Goal: Task Accomplishment & Management: Complete application form

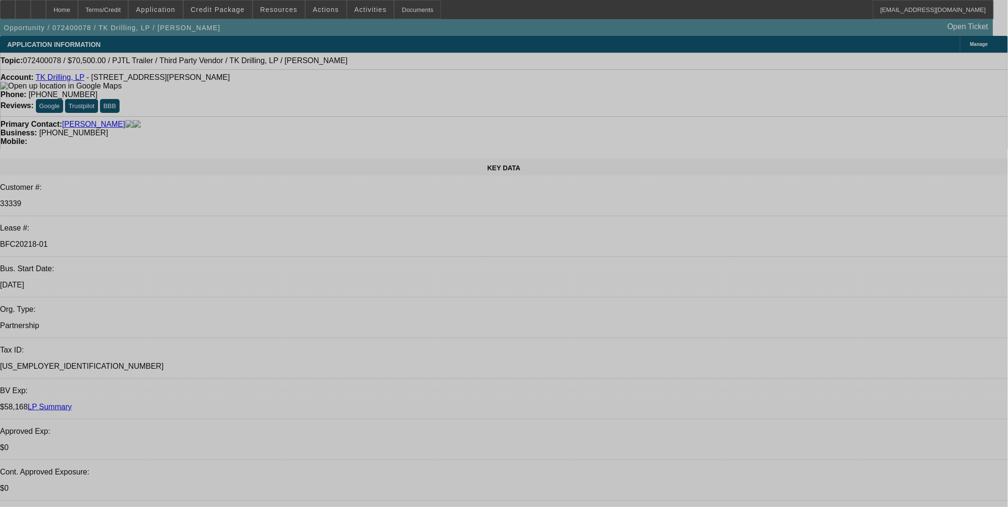
select select "0"
select select "2"
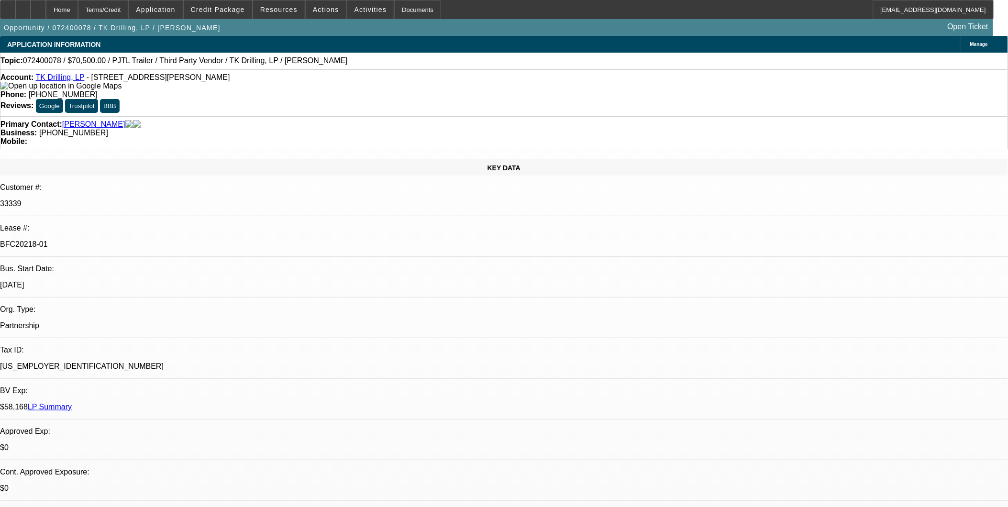
select select "0"
select select "2"
select select "0"
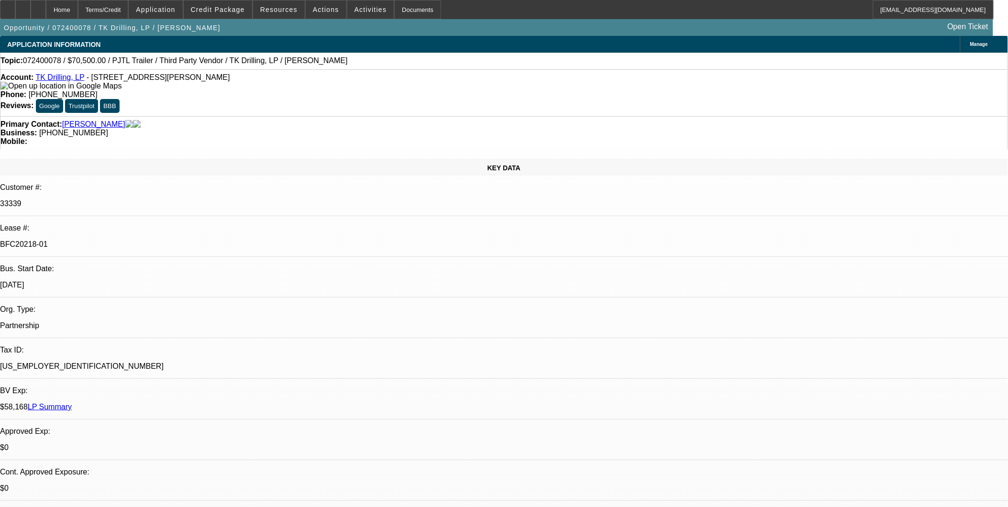
select select "2"
select select "0.1"
select select "0"
select select "2"
select select "0.1"
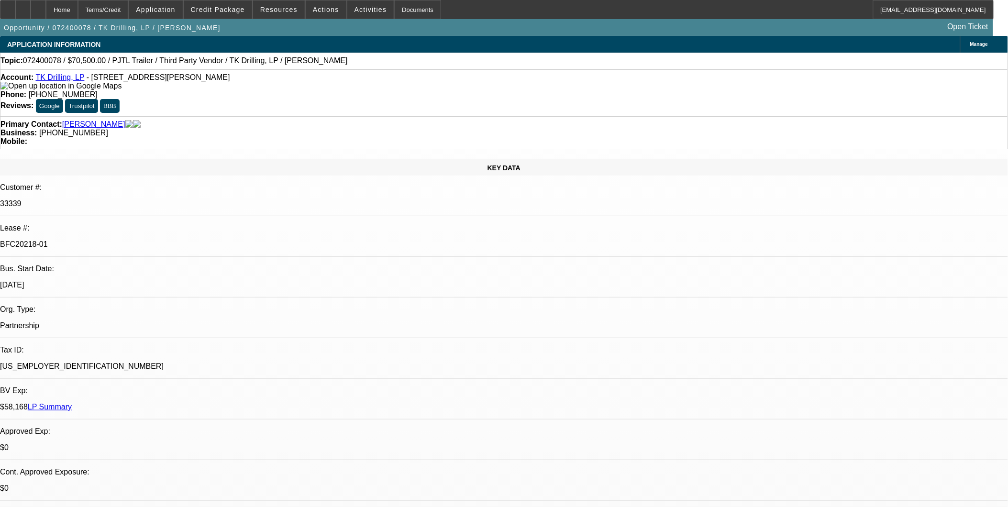
select select "1"
select select "2"
select select "6"
select select "1"
select select "2"
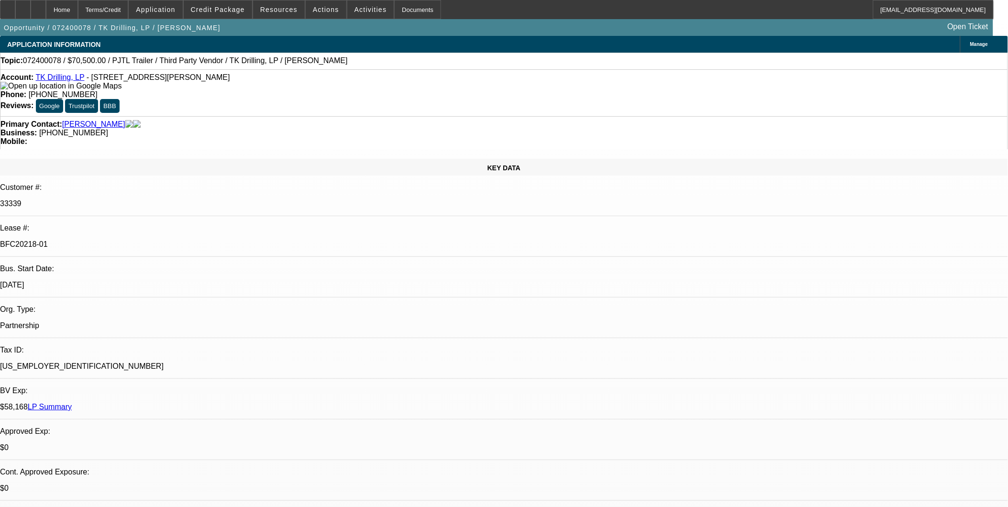
select select "6"
select select "1"
select select "2"
select select "4"
select select "1"
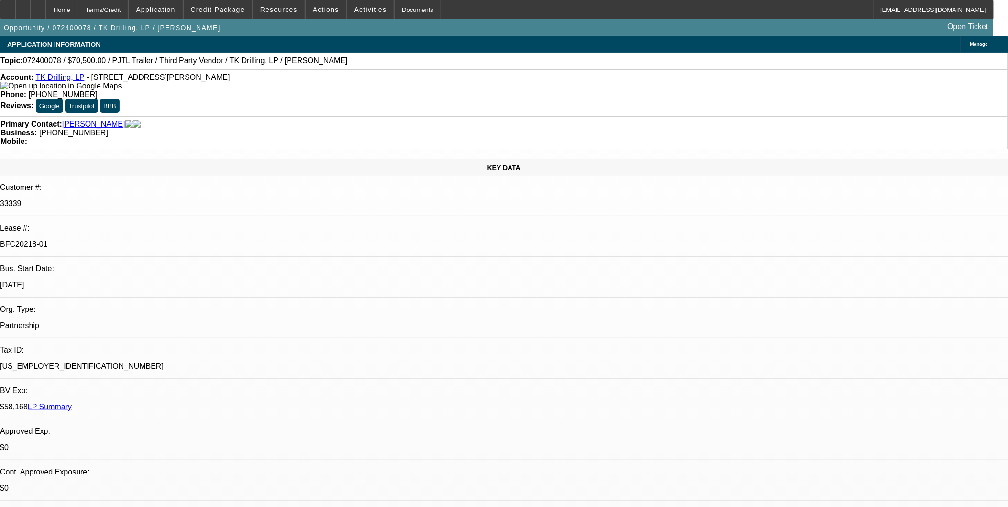
select select "2"
select select "4"
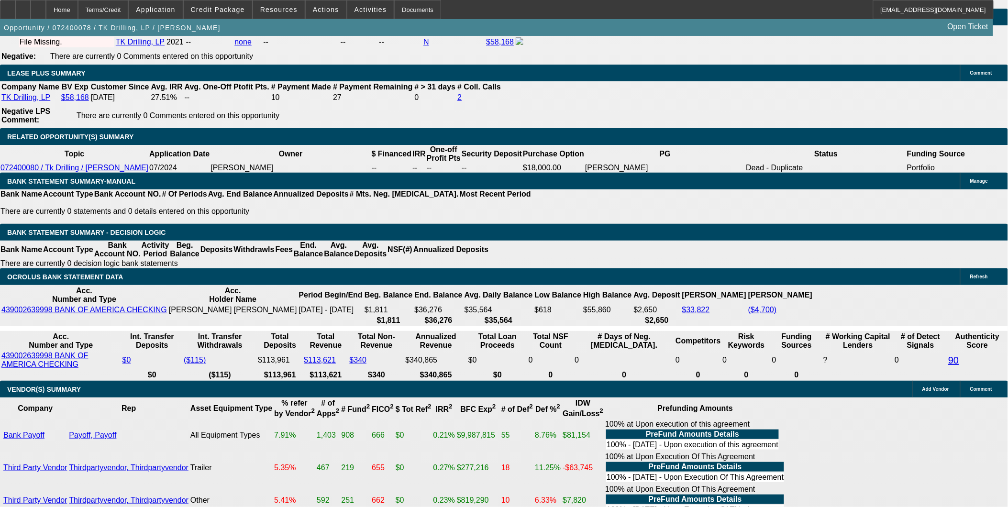
scroll to position [1648, 0]
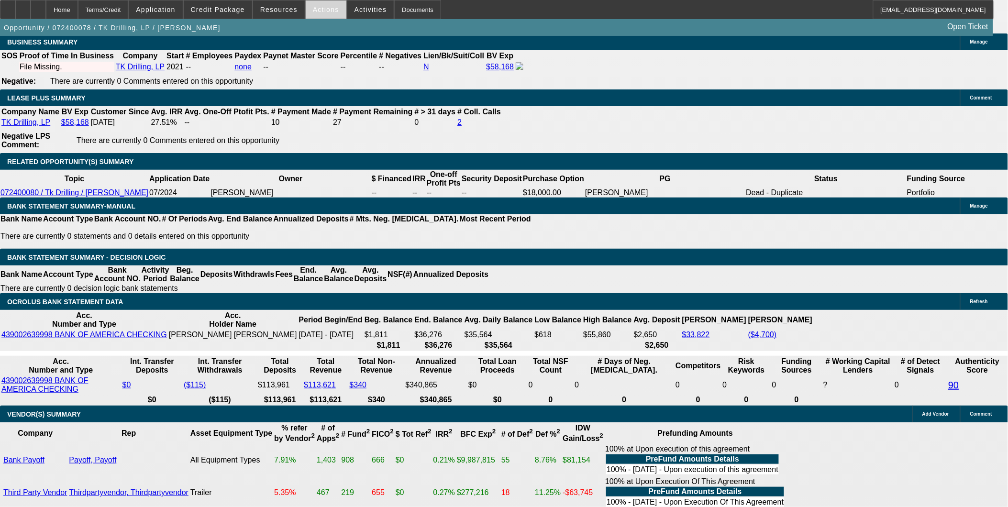
click at [329, 15] on span at bounding box center [326, 9] width 41 height 23
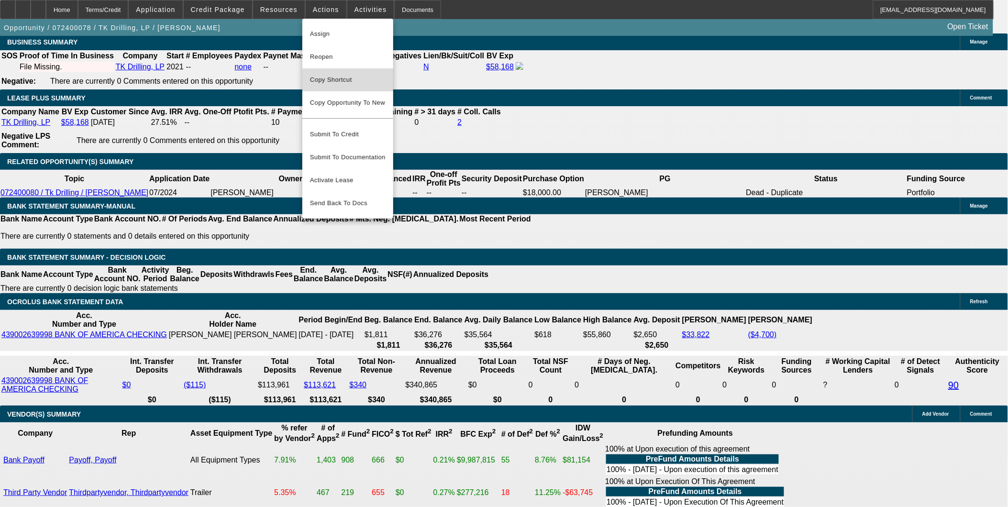
click at [340, 77] on span "Copy Shortcut" at bounding box center [348, 79] width 76 height 11
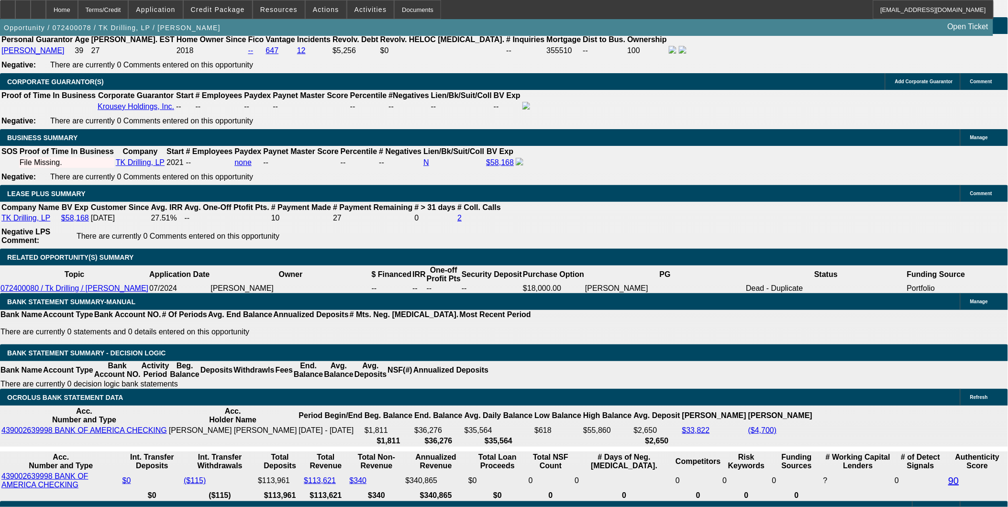
scroll to position [1701, 0]
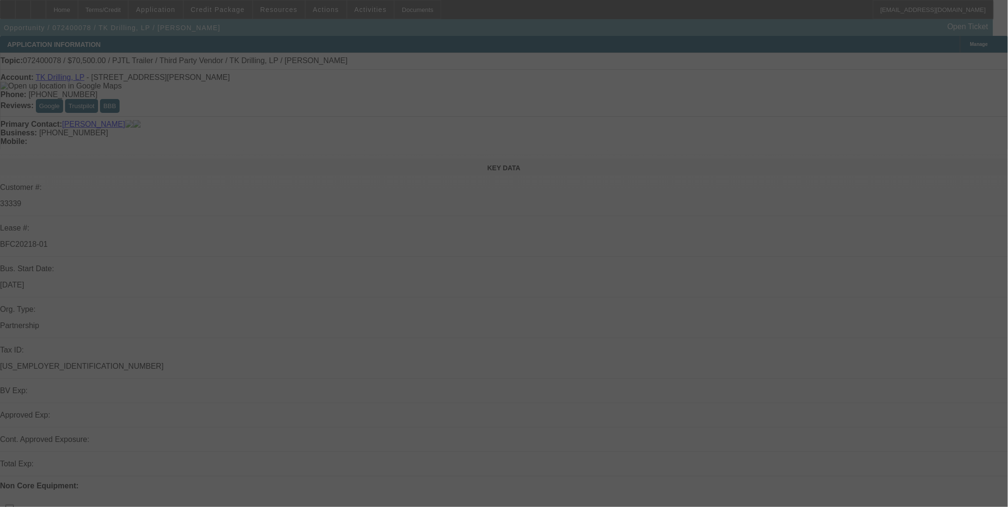
scroll to position [159, 0]
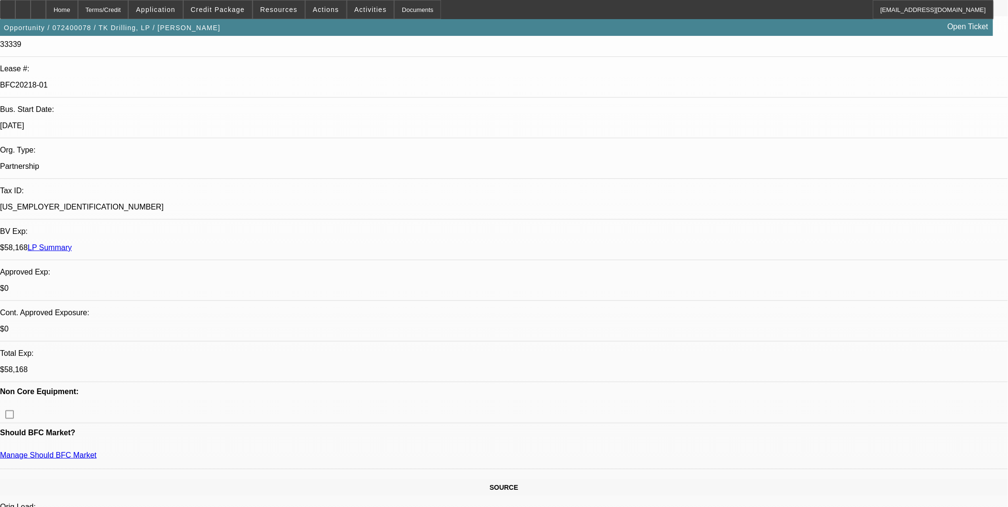
select select "0"
select select "2"
select select "0"
select select "2"
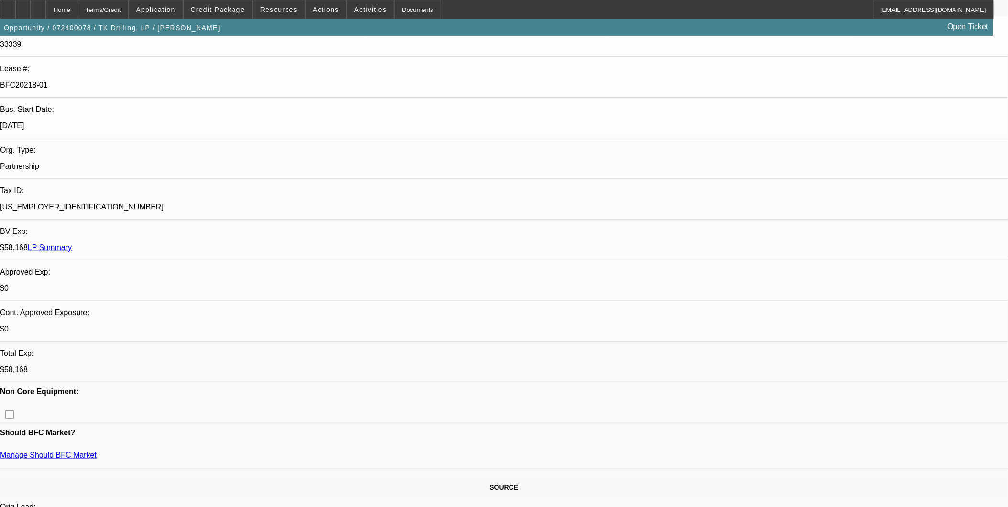
select select "0"
select select "2"
select select "0.1"
select select "0"
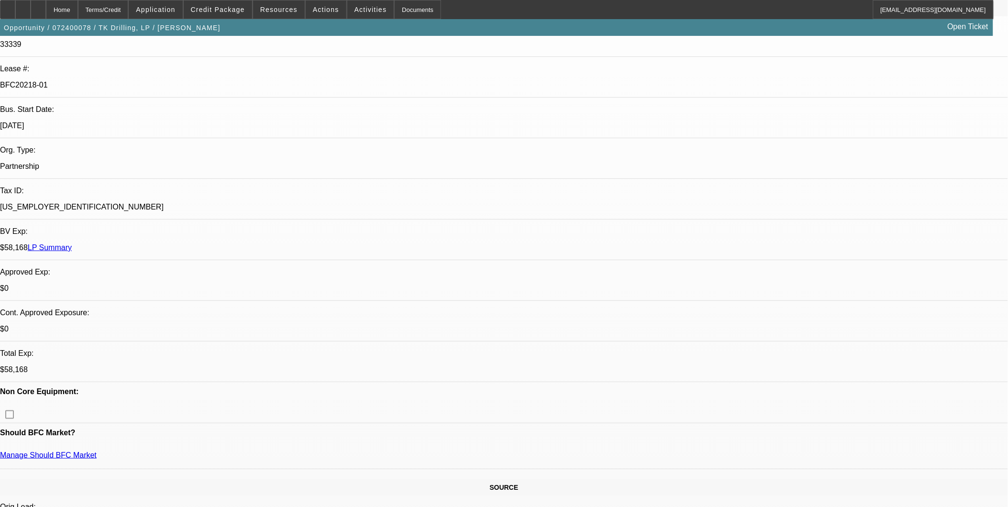
select select "2"
select select "0.1"
select select "1"
select select "2"
select select "6"
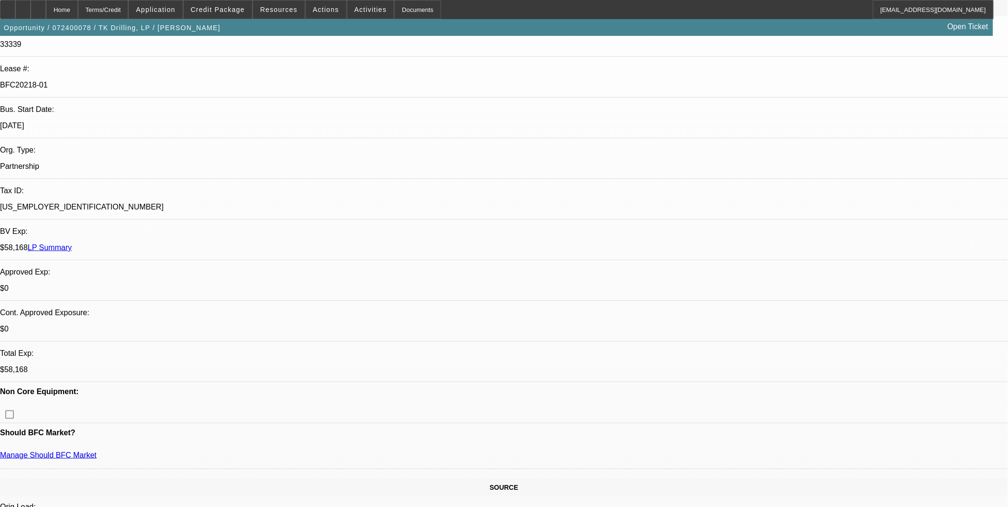
select select "1"
select select "2"
select select "6"
select select "1"
select select "2"
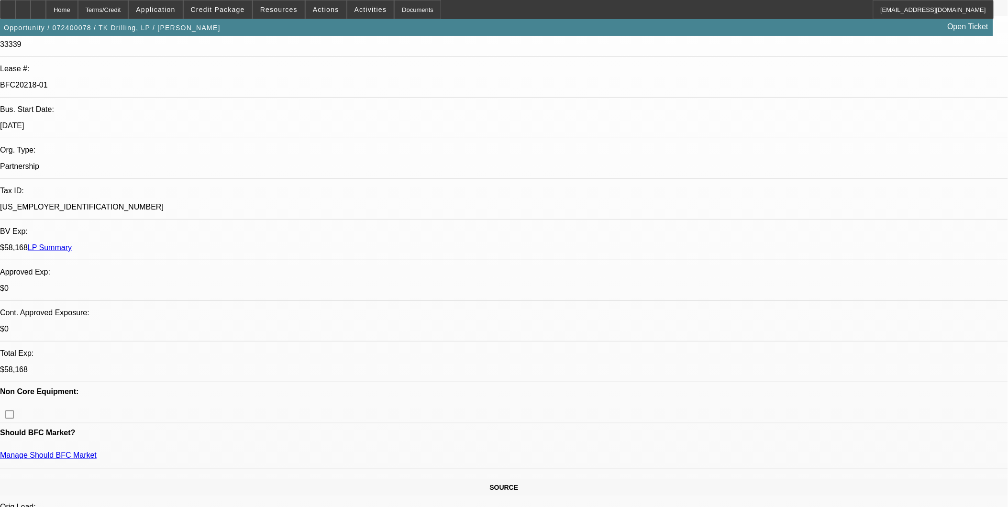
select select "4"
select select "1"
select select "2"
select select "4"
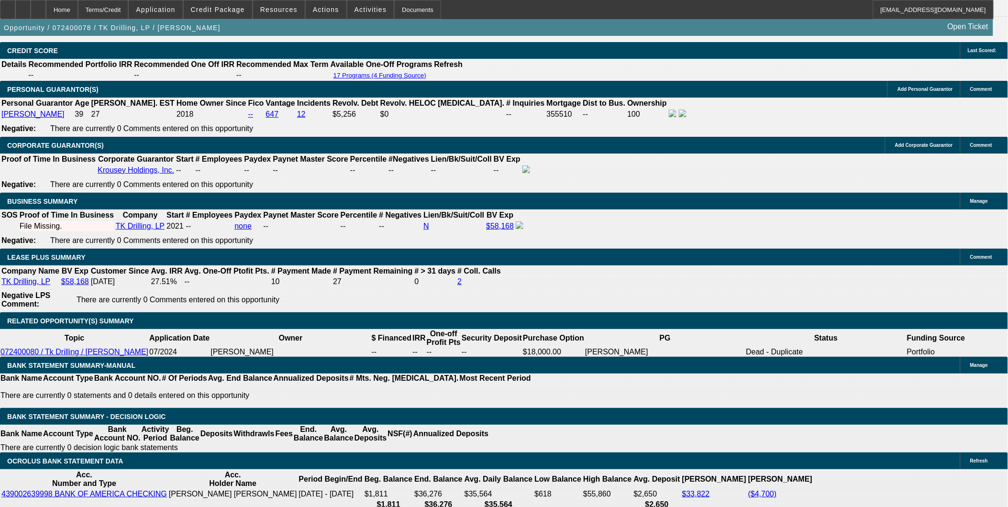
scroll to position [1329, 0]
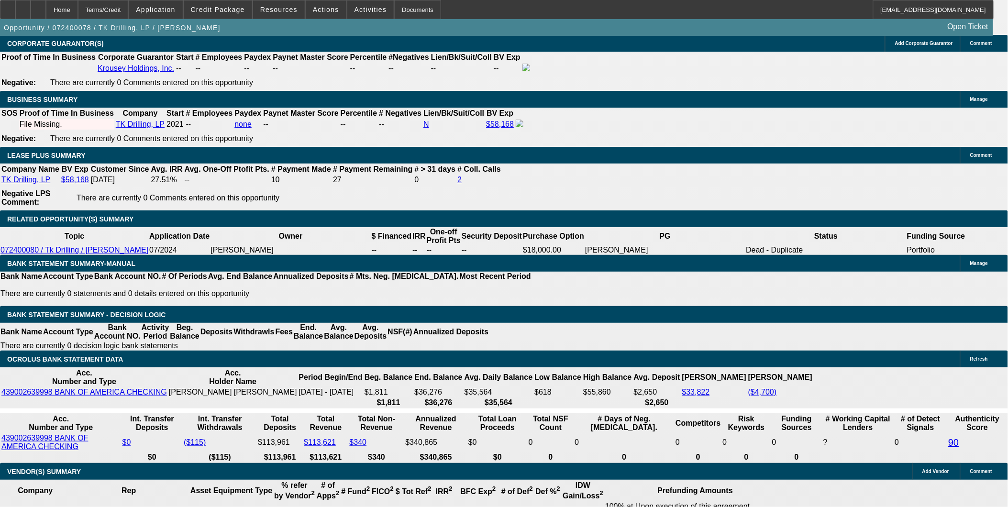
select select "0"
select select "2"
select select "4"
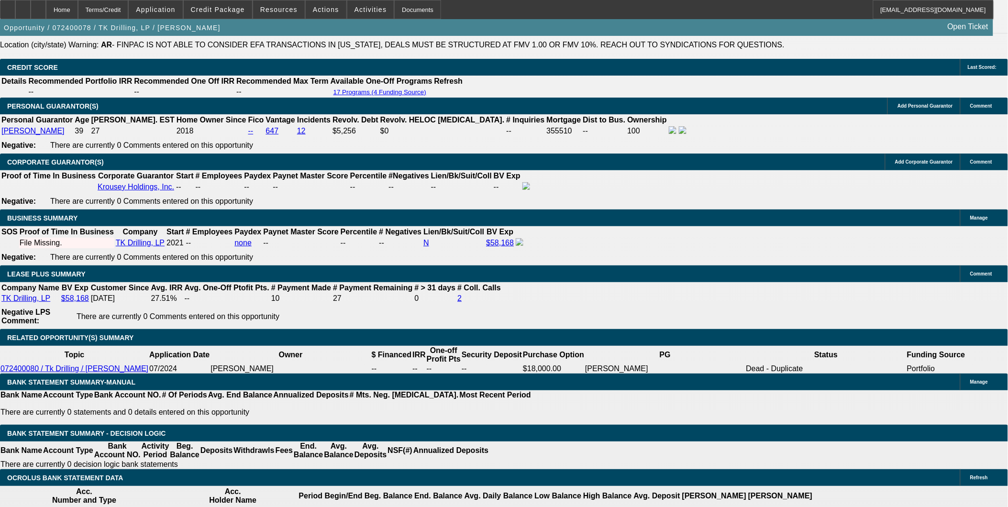
scroll to position [1436, 0]
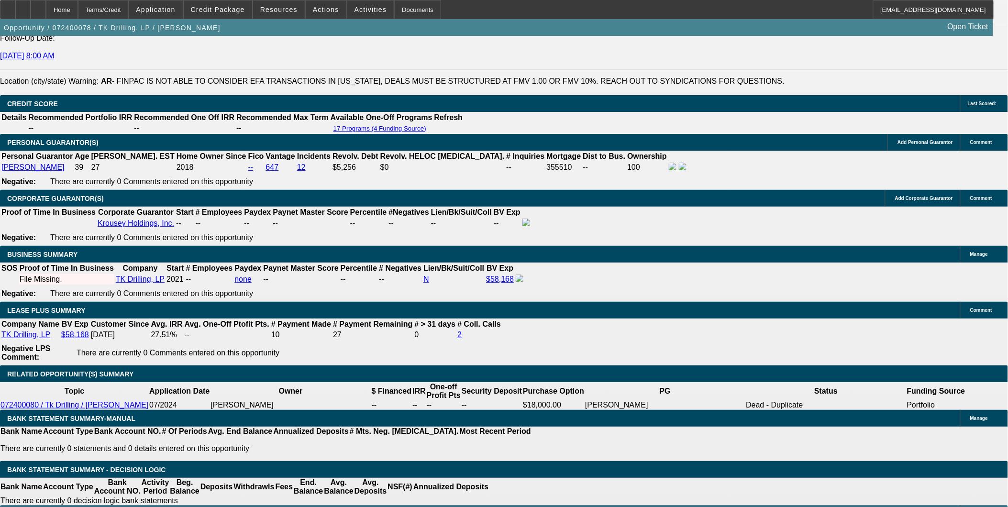
select select "0"
select select "2"
select select "0.1"
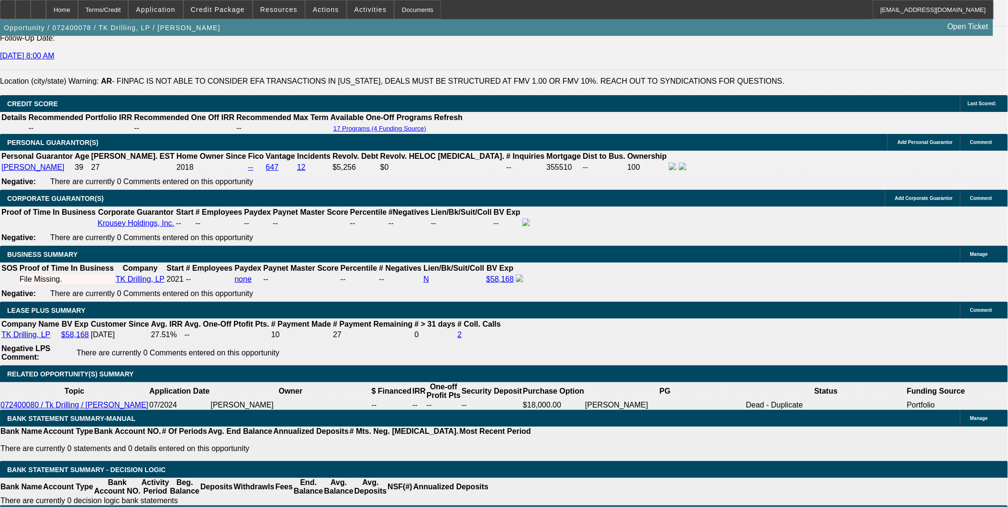
select select "4"
select select "0"
select select "0.1"
select select "4"
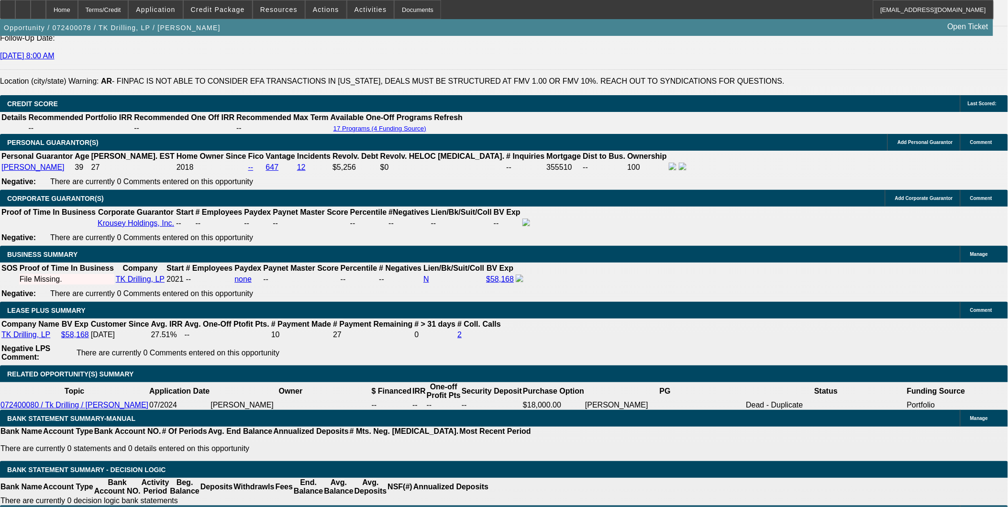
select select "0"
select select "2"
select select "0.1"
select select "4"
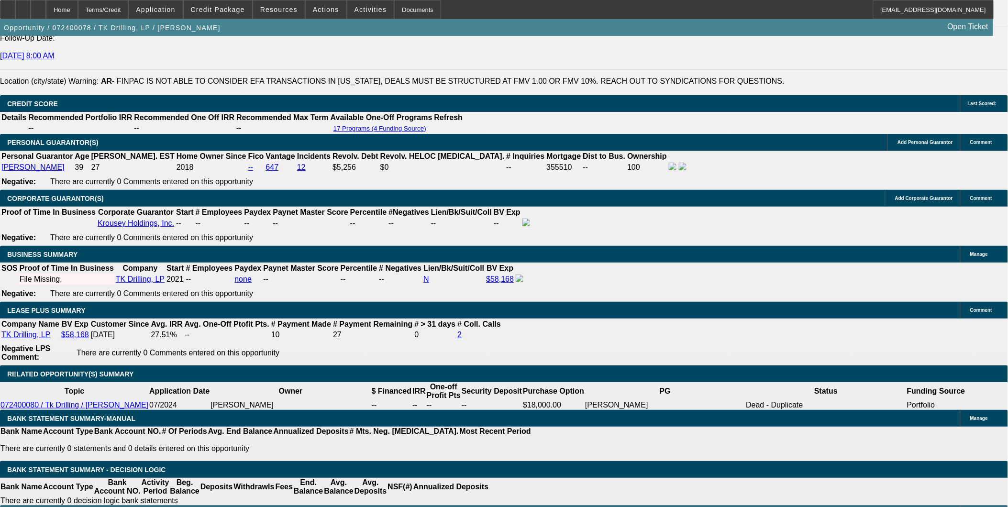
select select "0"
select select "2"
select select "0.1"
select select "4"
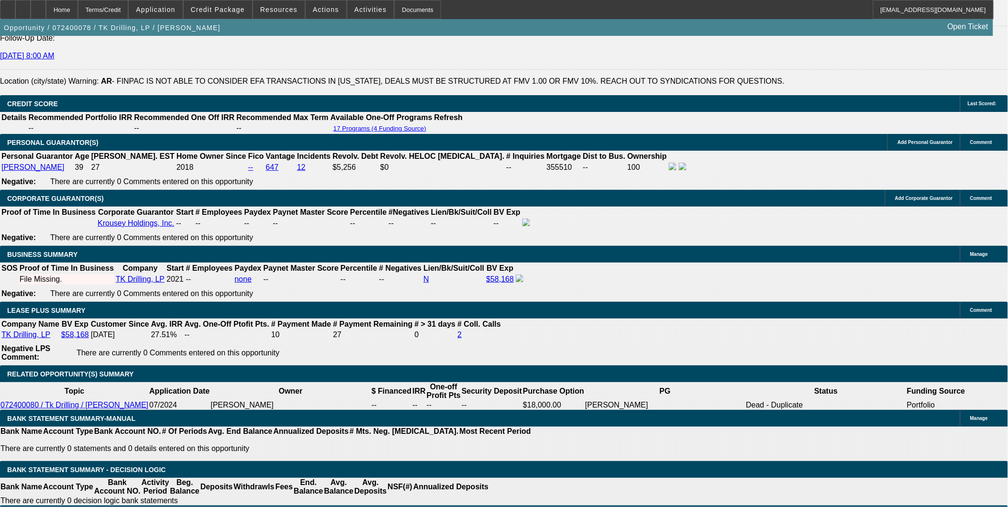
scroll to position [1595, 0]
